Goal: Information Seeking & Learning: Learn about a topic

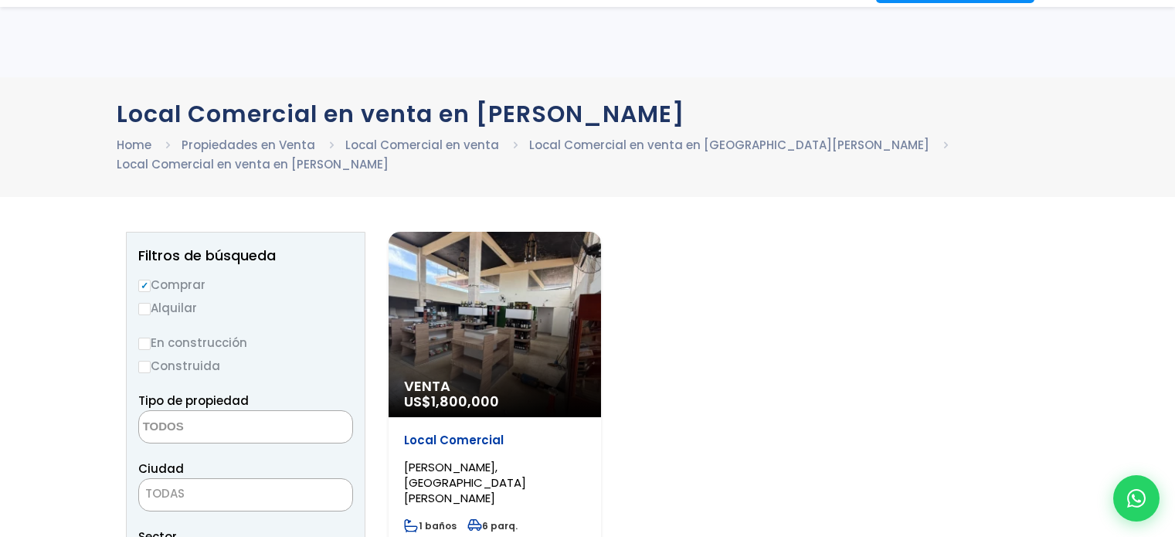
select select
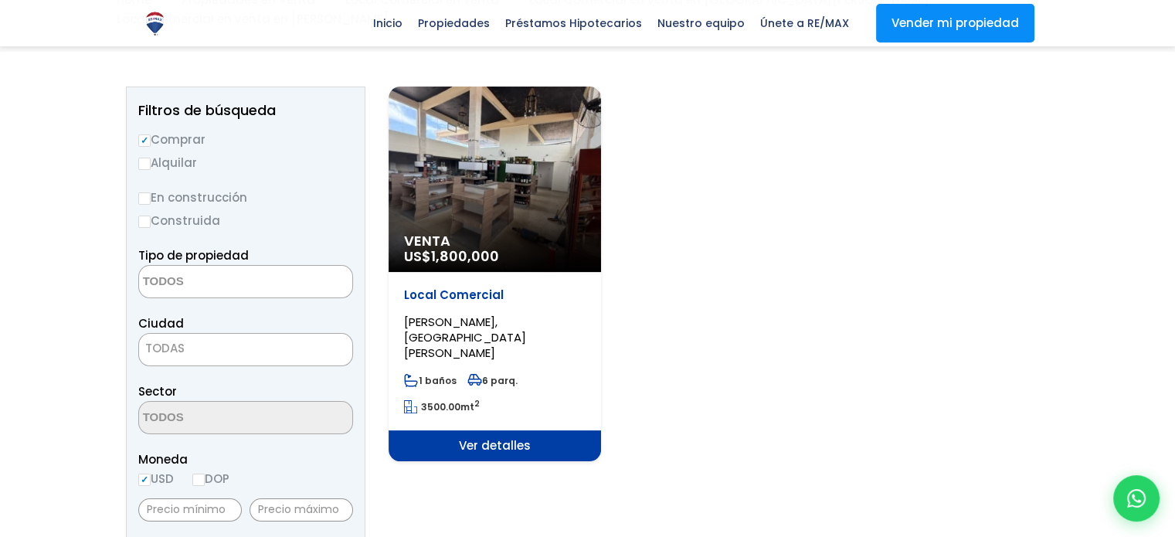
scroll to position [154, 0]
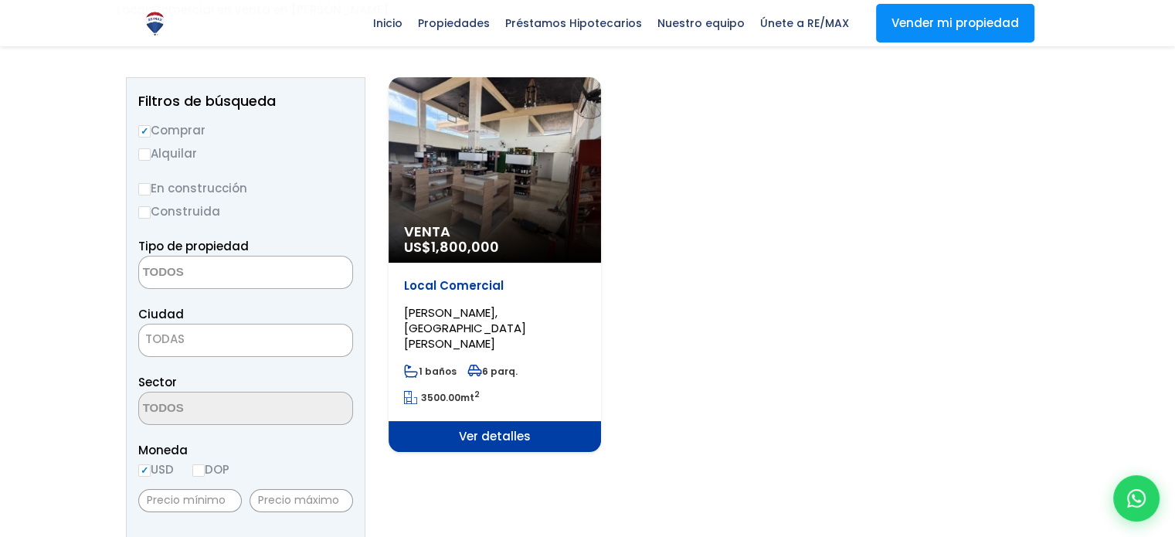
click at [511, 215] on div "Venta US$ 1,800,000" at bounding box center [494, 169] width 212 height 185
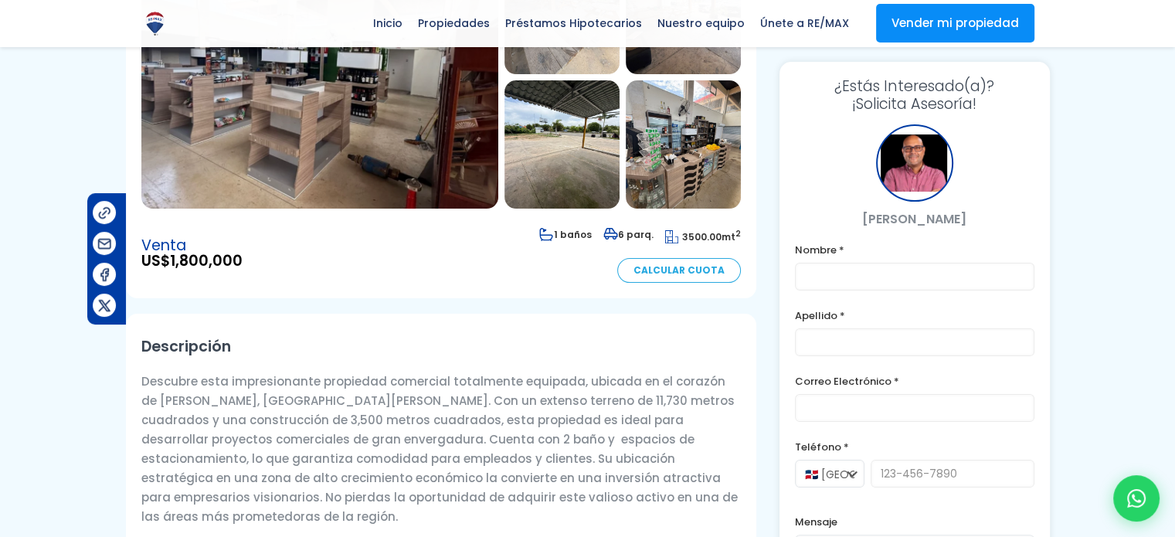
scroll to position [154, 0]
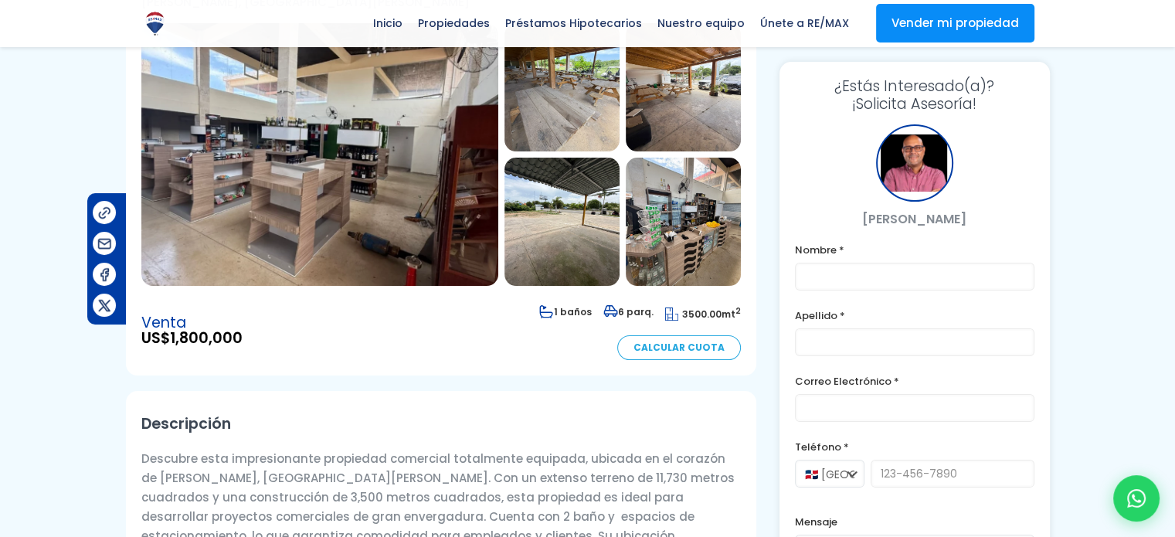
click at [327, 163] on img at bounding box center [319, 154] width 357 height 263
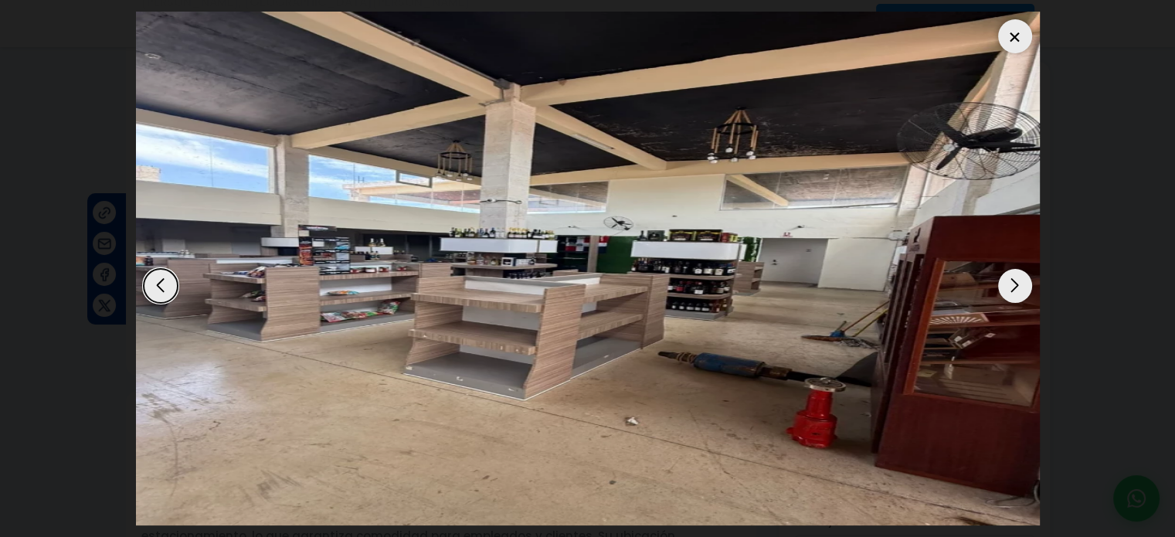
click at [1011, 281] on div "Next slide" at bounding box center [1015, 286] width 34 height 34
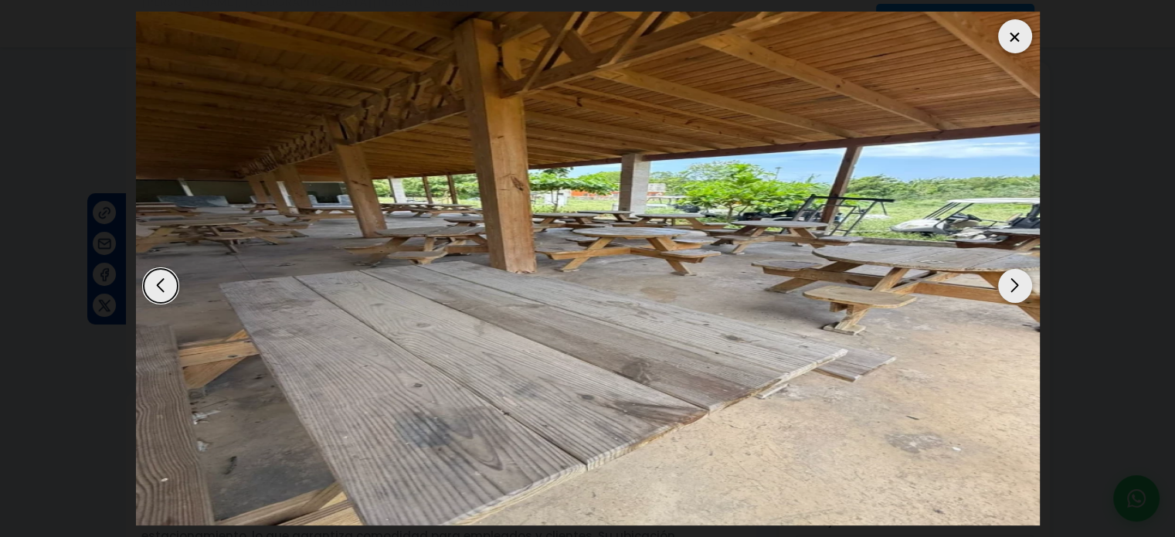
click at [1011, 281] on div "Next slide" at bounding box center [1015, 286] width 34 height 34
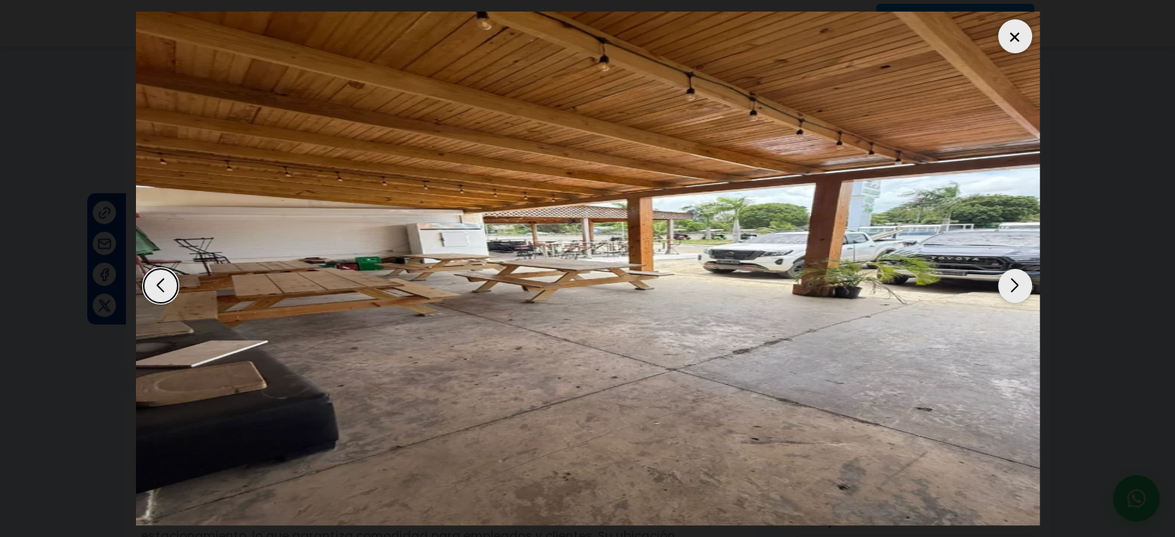
click at [1011, 281] on div "Next slide" at bounding box center [1015, 286] width 34 height 34
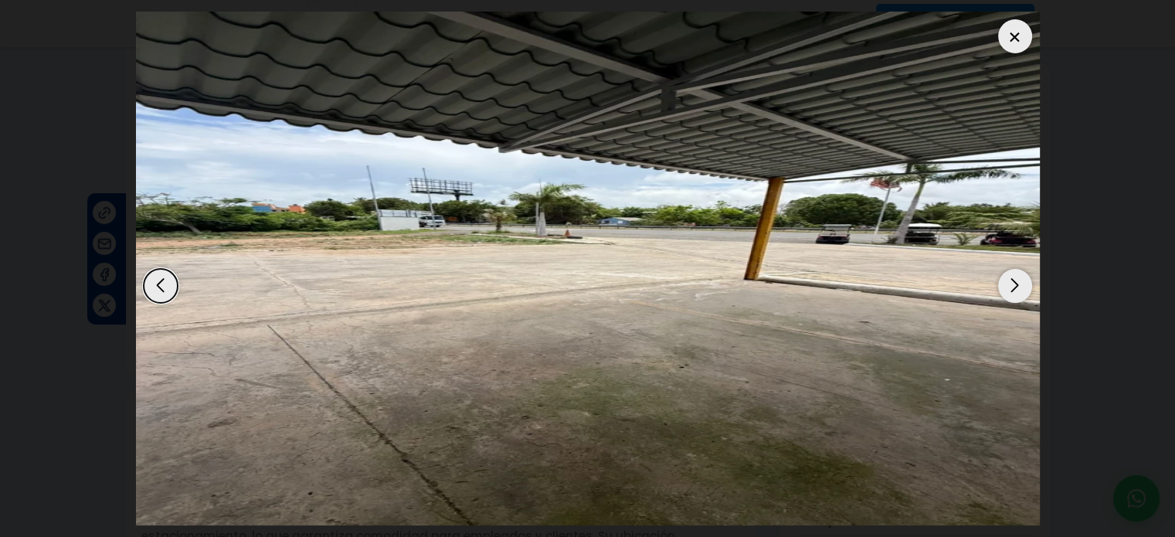
click at [1011, 281] on div "Next slide" at bounding box center [1015, 286] width 34 height 34
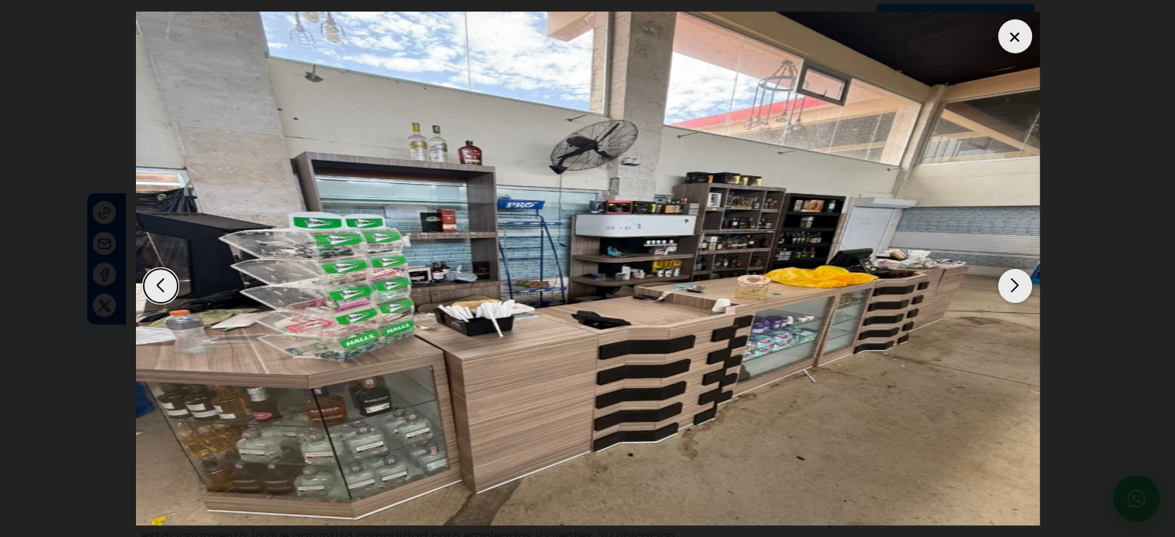
click at [1011, 281] on div "Next slide" at bounding box center [1015, 286] width 34 height 34
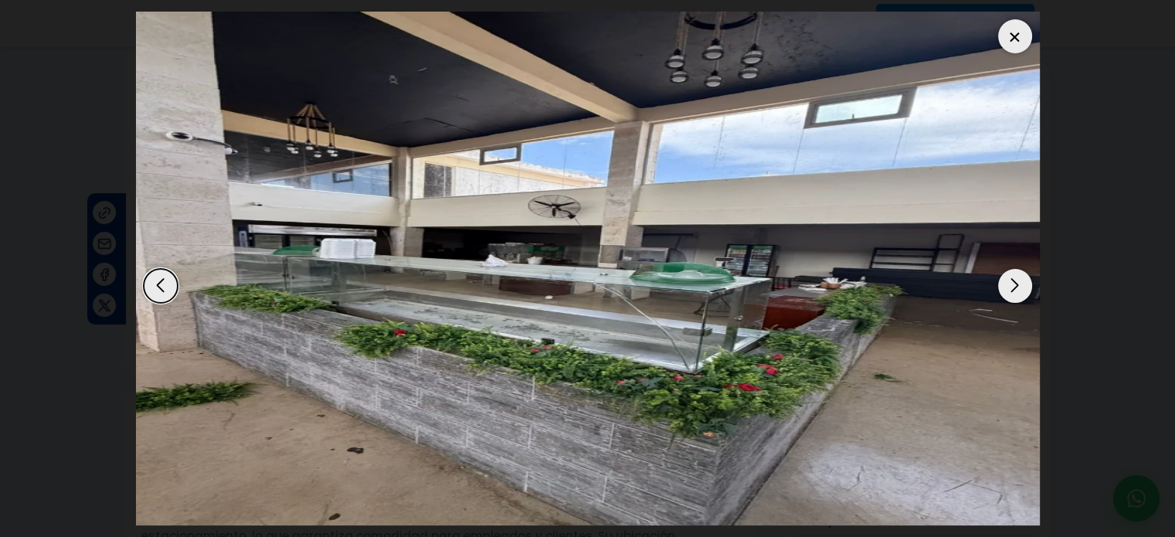
click at [1011, 281] on div "Next slide" at bounding box center [1015, 286] width 34 height 34
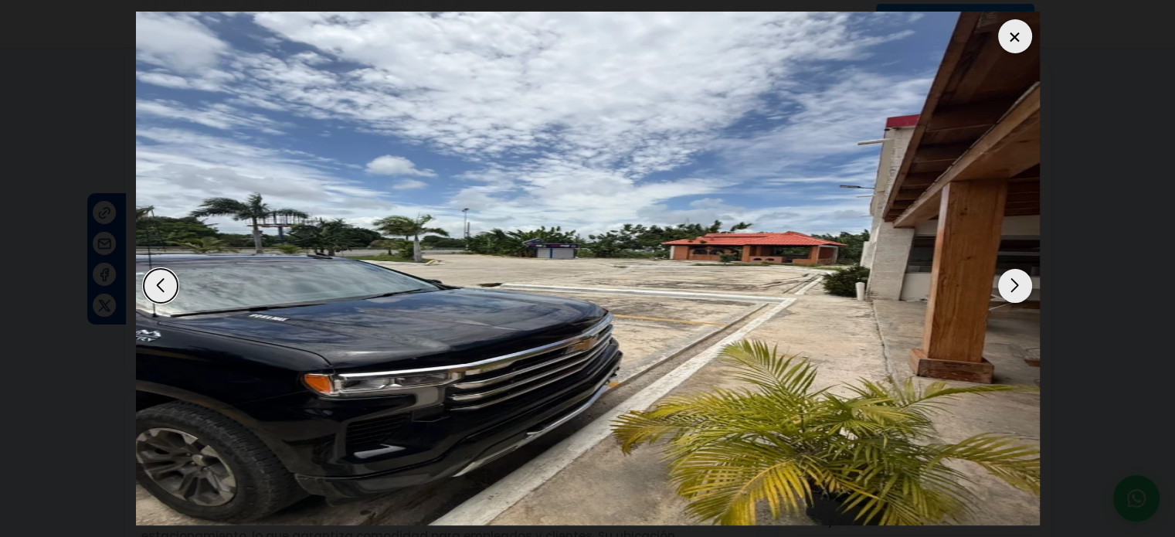
click at [1011, 281] on div "Next slide" at bounding box center [1015, 286] width 34 height 34
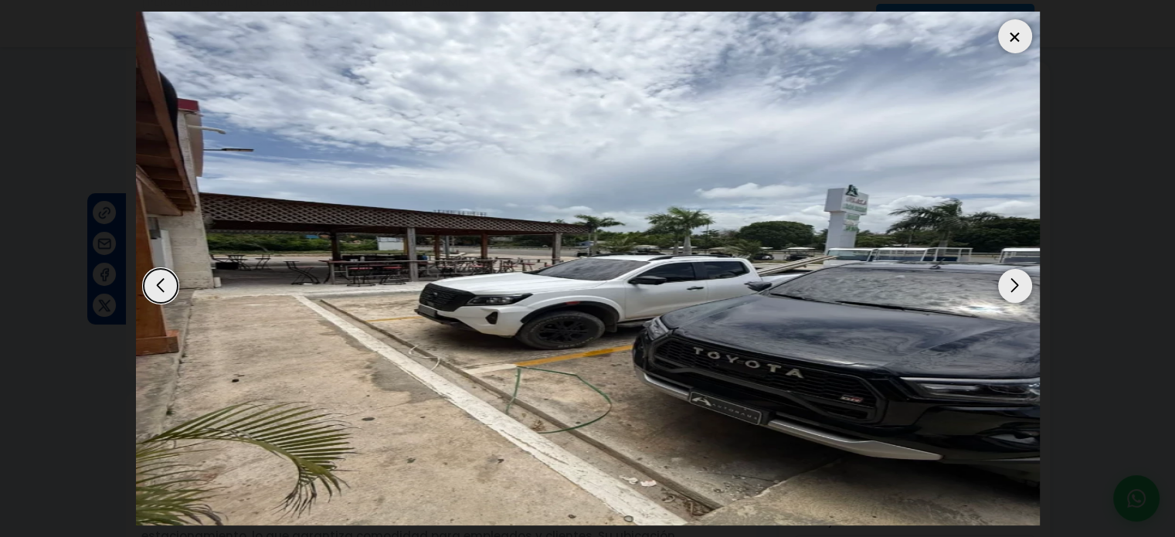
click at [1011, 281] on div "Next slide" at bounding box center [1015, 286] width 34 height 34
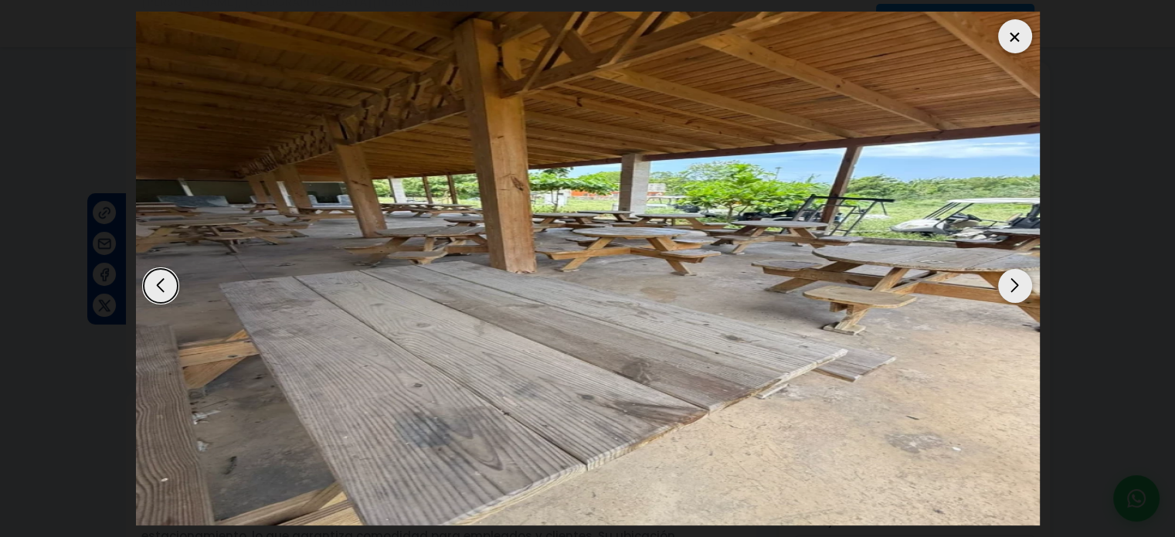
click at [1011, 281] on div "Next slide" at bounding box center [1015, 286] width 34 height 34
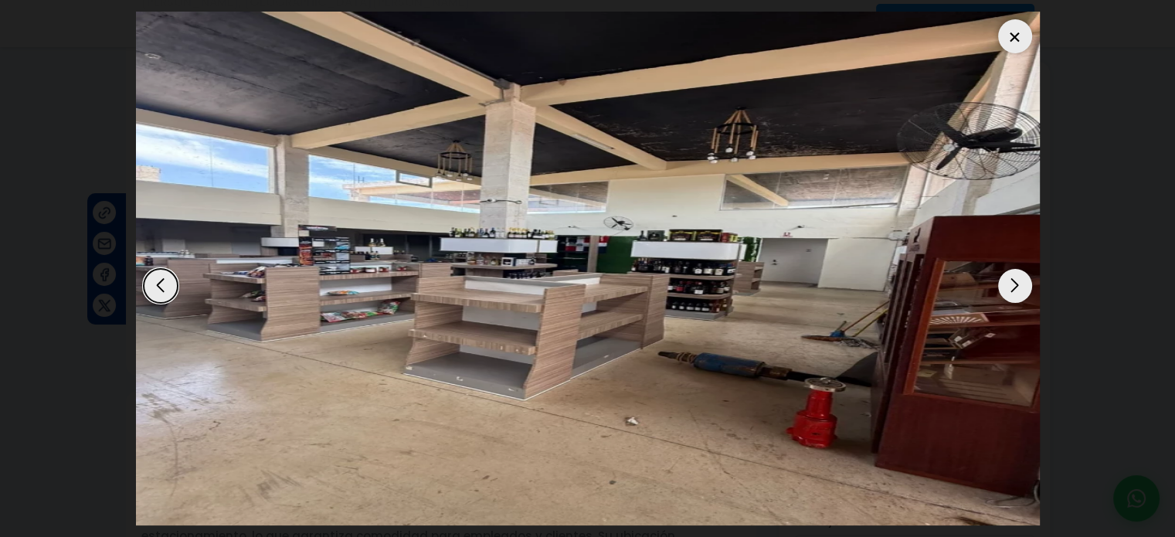
click at [1011, 281] on div "Next slide" at bounding box center [1015, 286] width 34 height 34
click at [1016, 35] on div at bounding box center [1015, 36] width 34 height 34
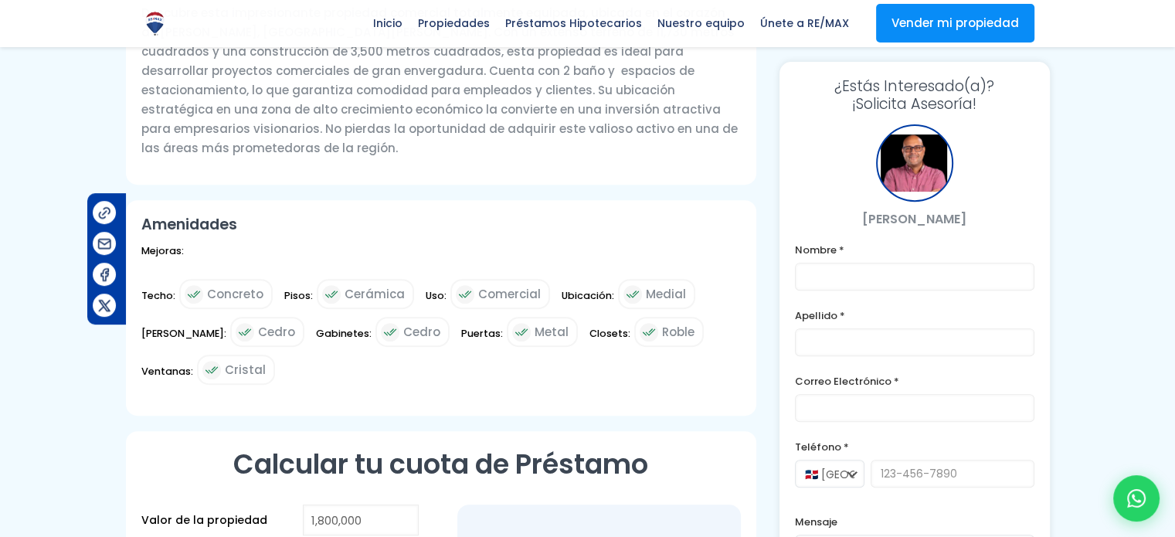
scroll to position [618, 0]
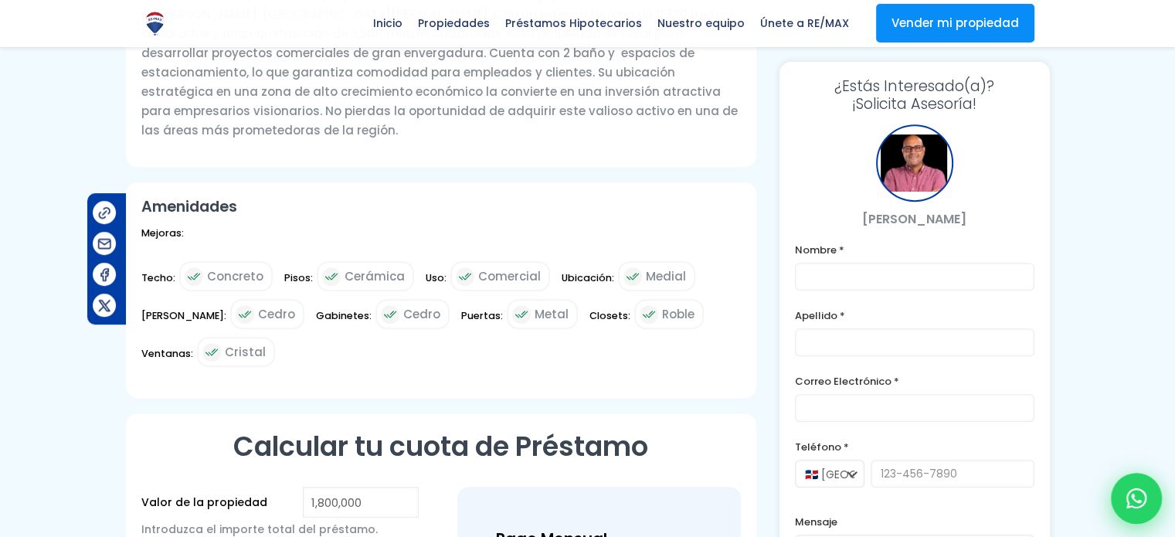
click at [1134, 491] on icon at bounding box center [1136, 498] width 20 height 20
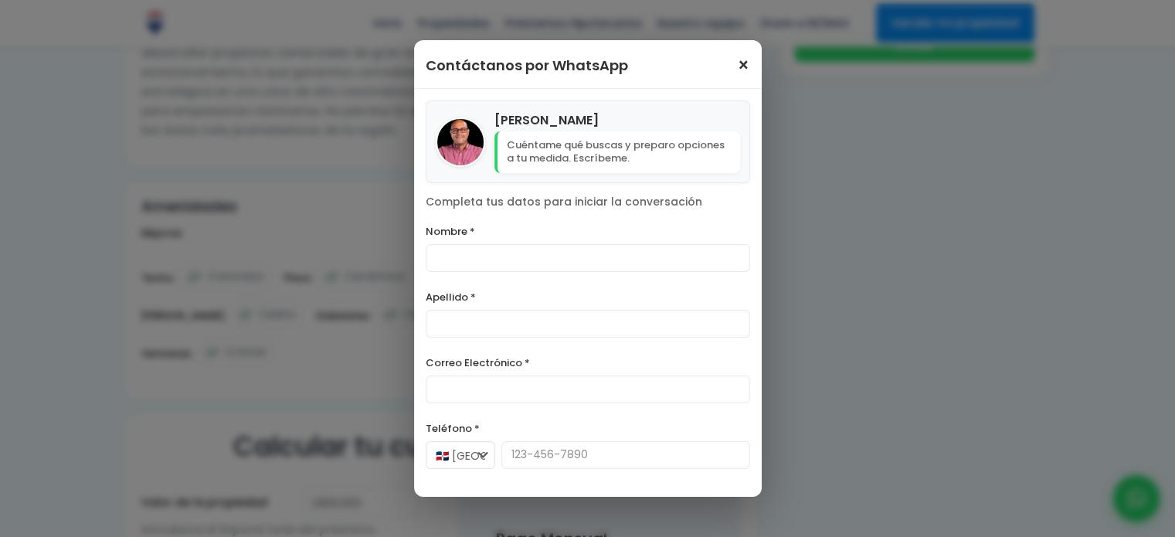
click at [737, 67] on span "×" at bounding box center [743, 65] width 13 height 19
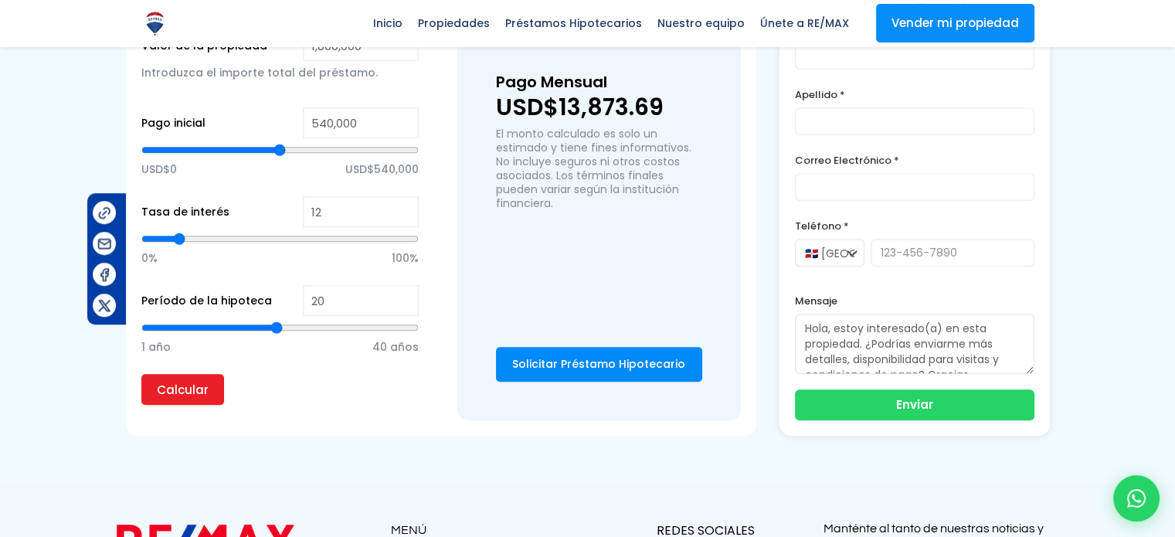
scroll to position [1093, 0]
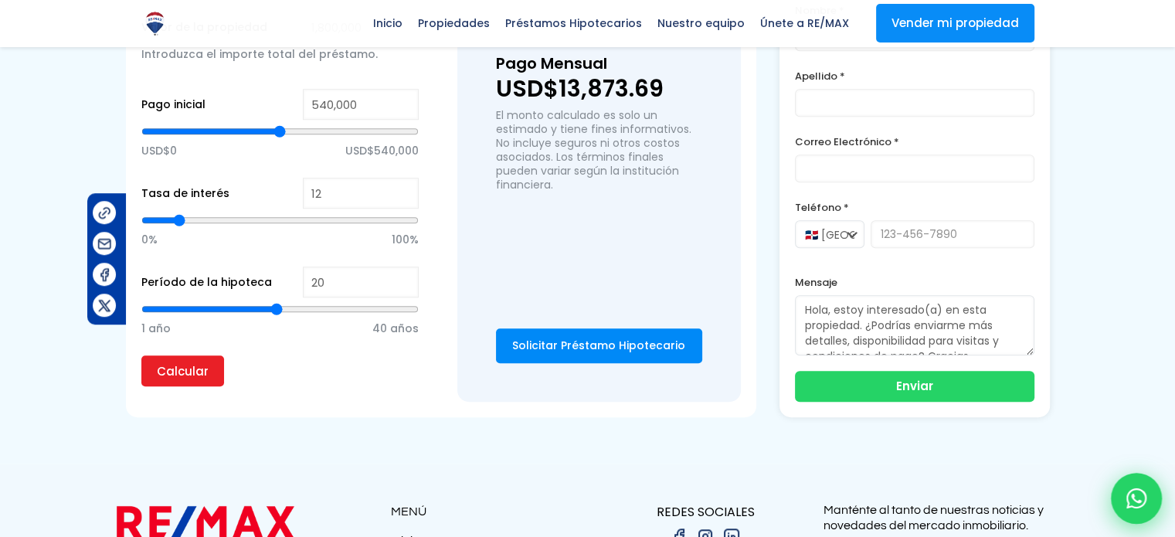
click at [1132, 497] on icon at bounding box center [1136, 498] width 20 height 20
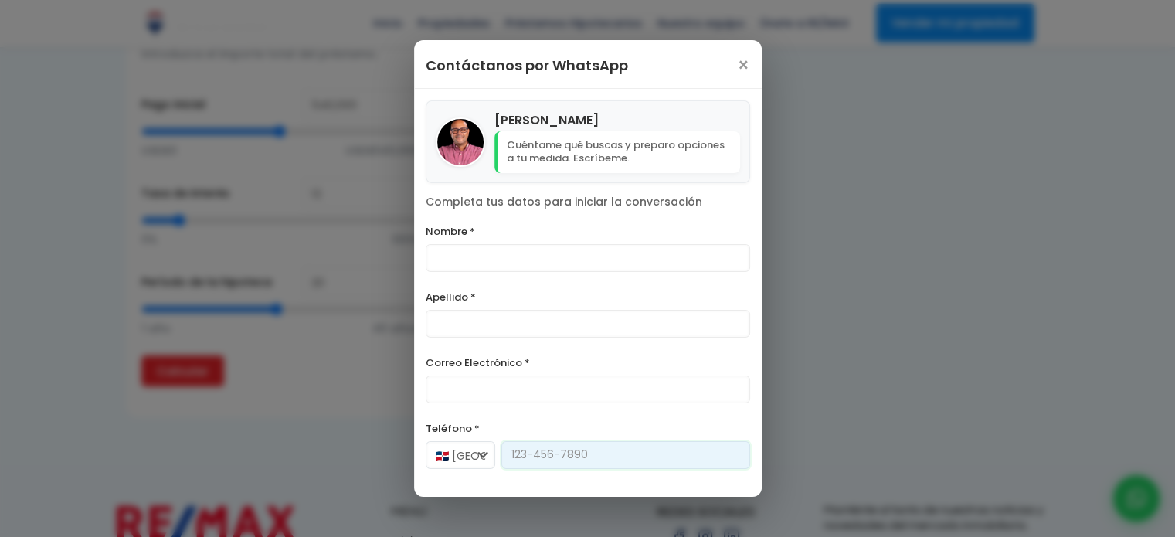
click at [627, 440] on form "Nombre * Apellido * Correo Electrónico * Teléfono * 🇩🇴 [GEOGRAPHIC_DATA] +1 🇺🇸 …" at bounding box center [588, 376] width 324 height 309
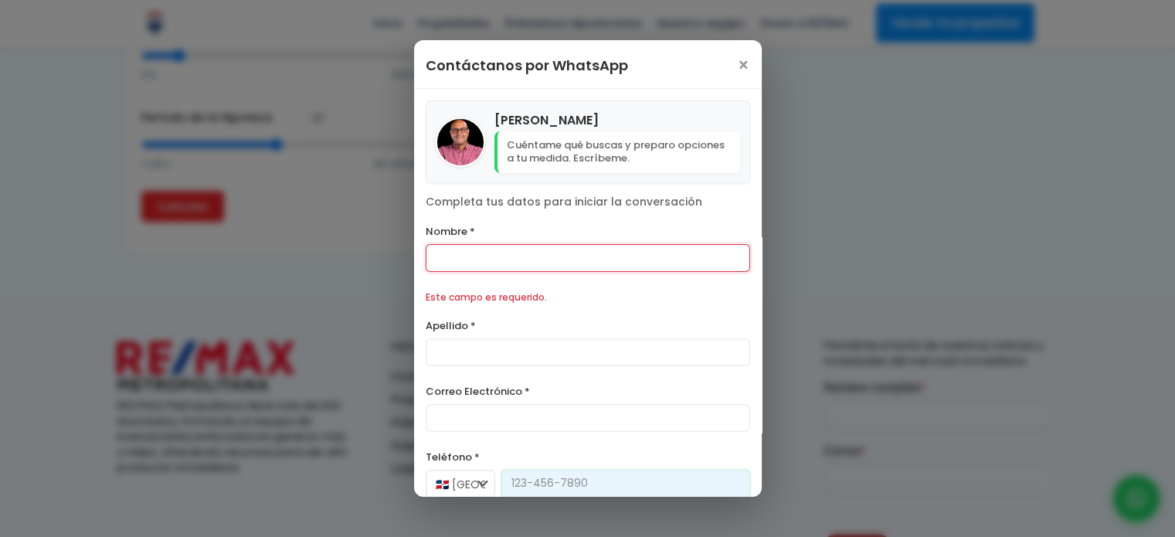
scroll to position [1259, 0]
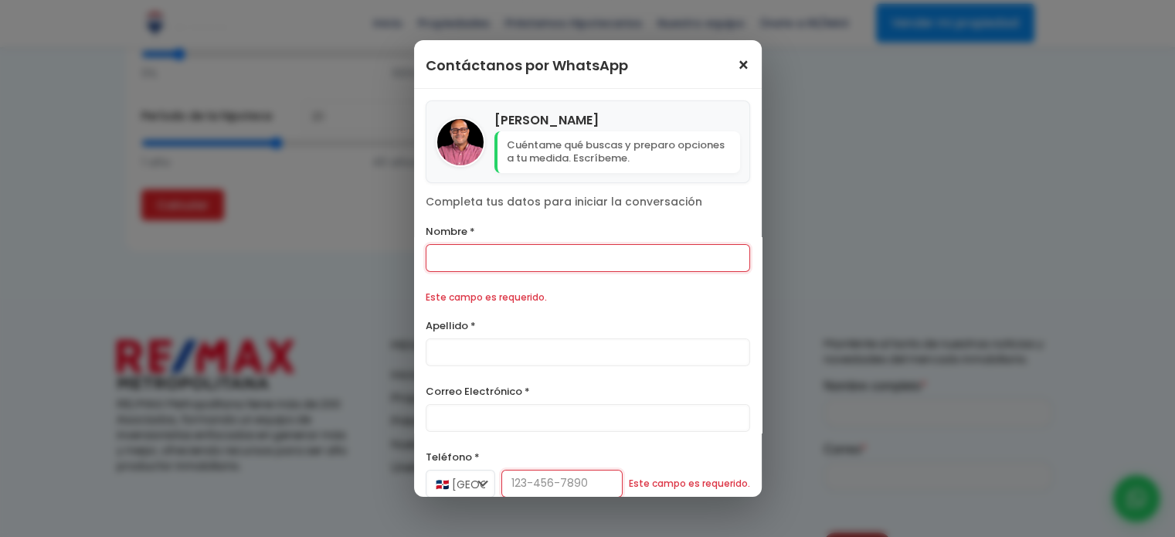
click at [737, 67] on span "×" at bounding box center [743, 65] width 13 height 19
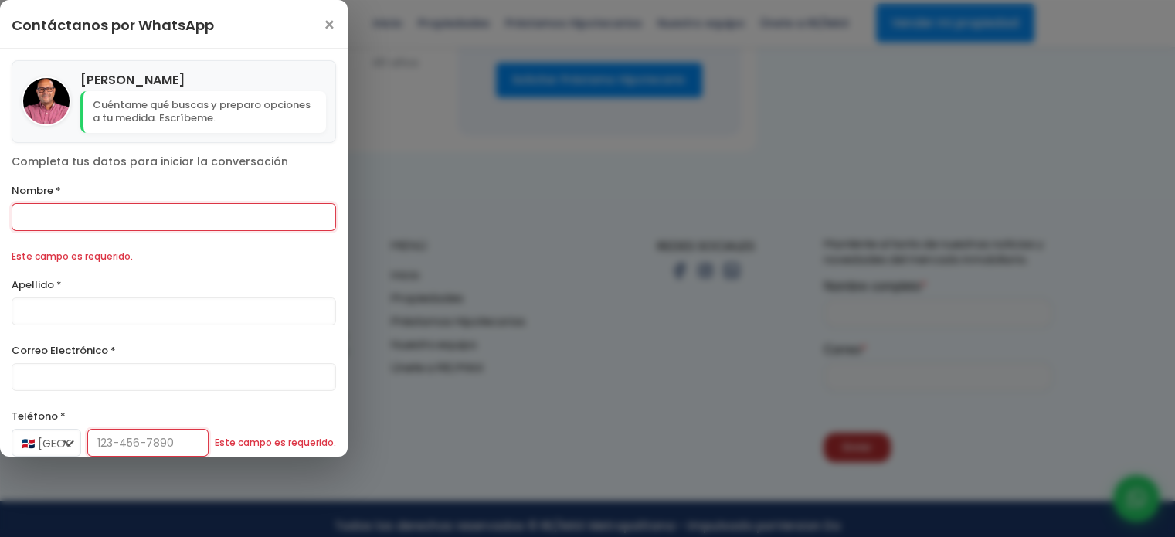
scroll to position [1373, 0]
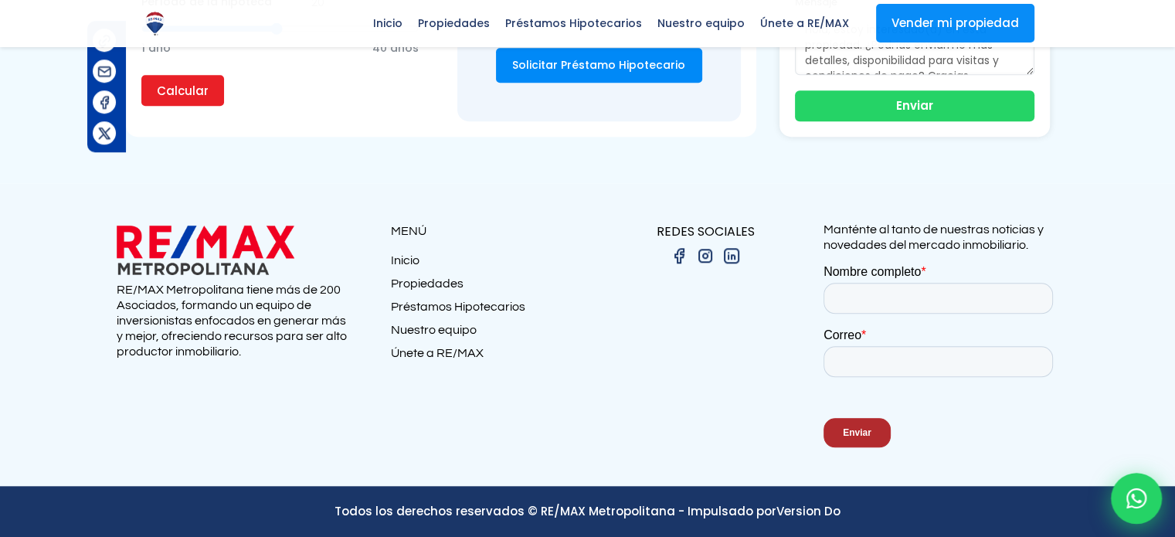
click at [1135, 506] on icon at bounding box center [1136, 498] width 20 height 20
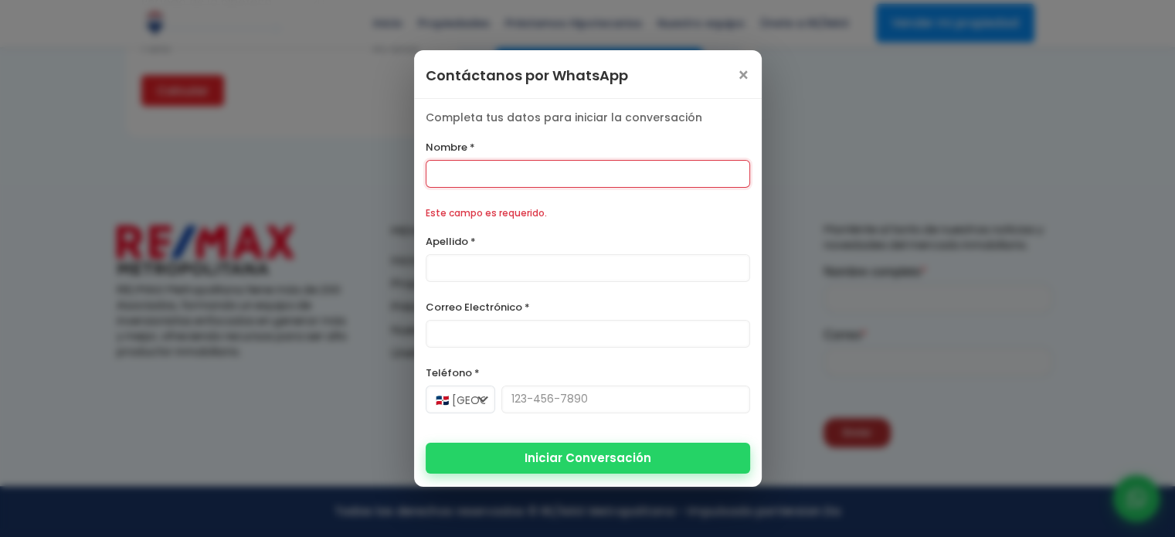
click at [593, 444] on button "Iniciar Conversación" at bounding box center [588, 458] width 324 height 31
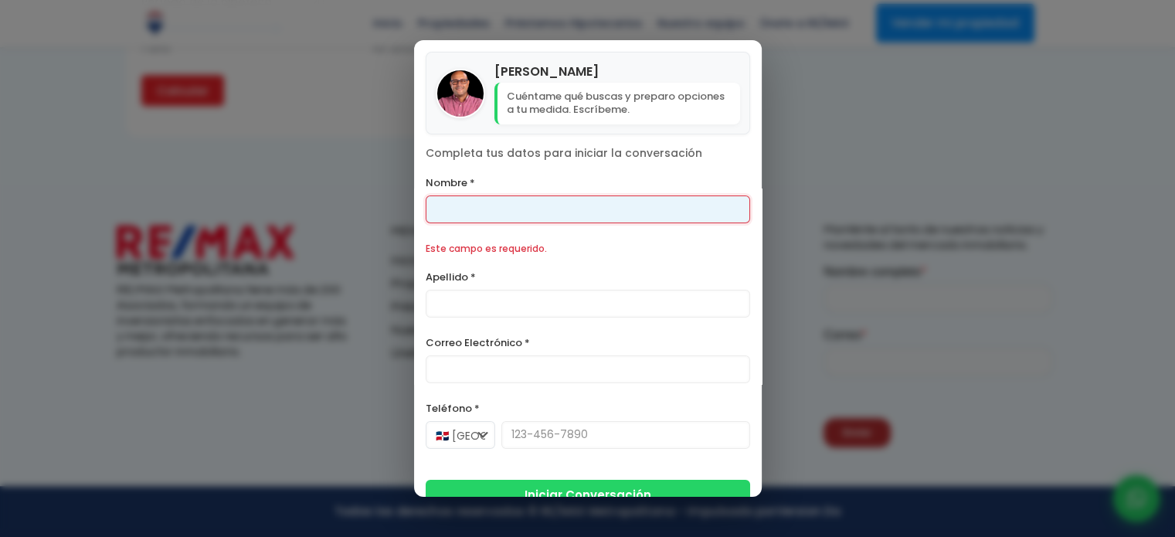
scroll to position [73, 0]
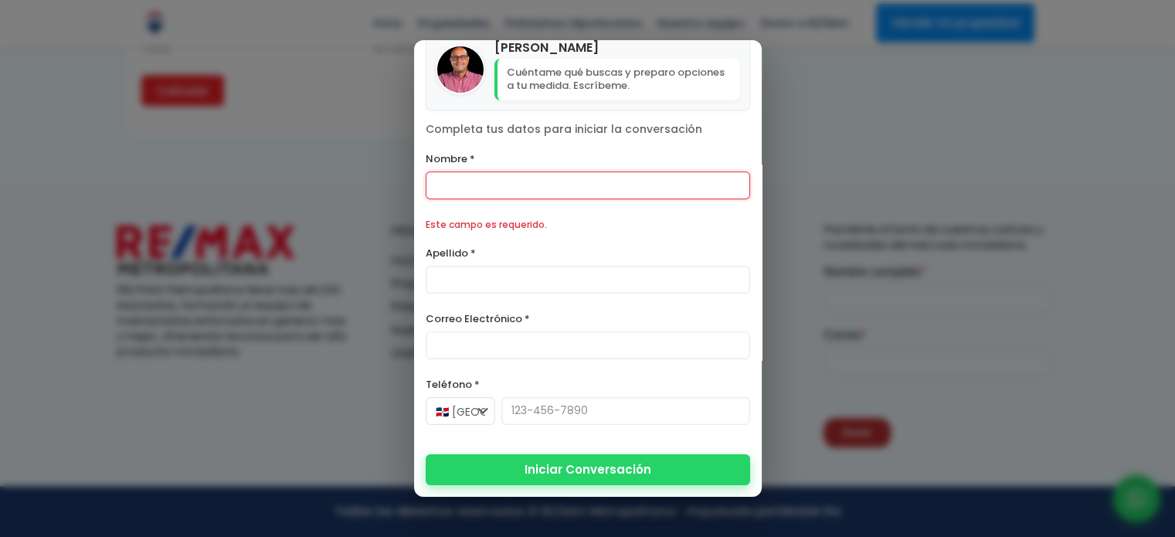
click at [590, 460] on button "Iniciar Conversación" at bounding box center [588, 469] width 324 height 31
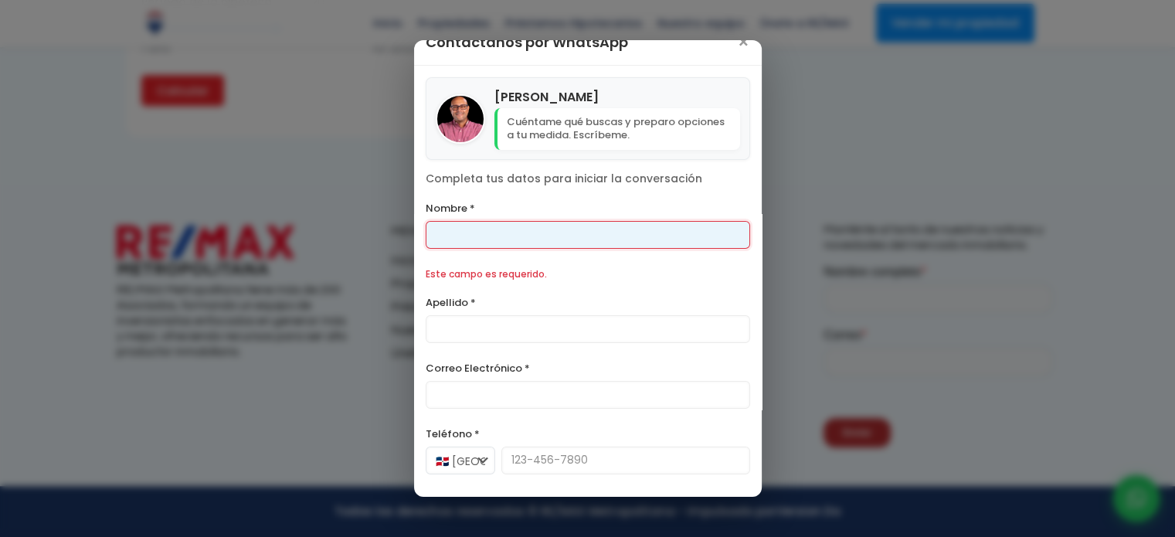
scroll to position [0, 0]
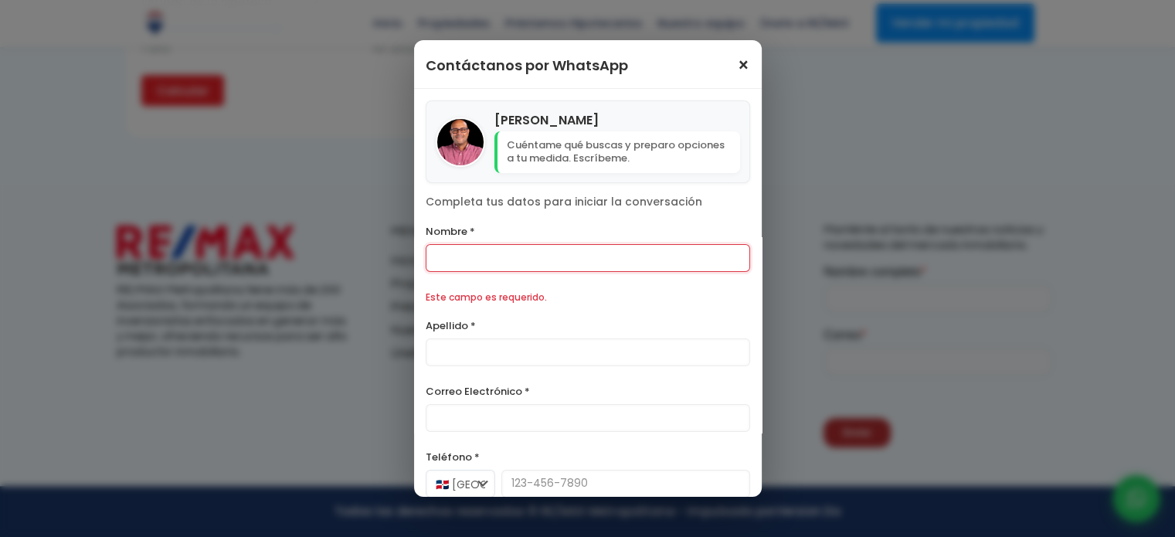
click at [737, 60] on span "×" at bounding box center [743, 65] width 13 height 19
